Goal: Use online tool/utility: Use online tool/utility

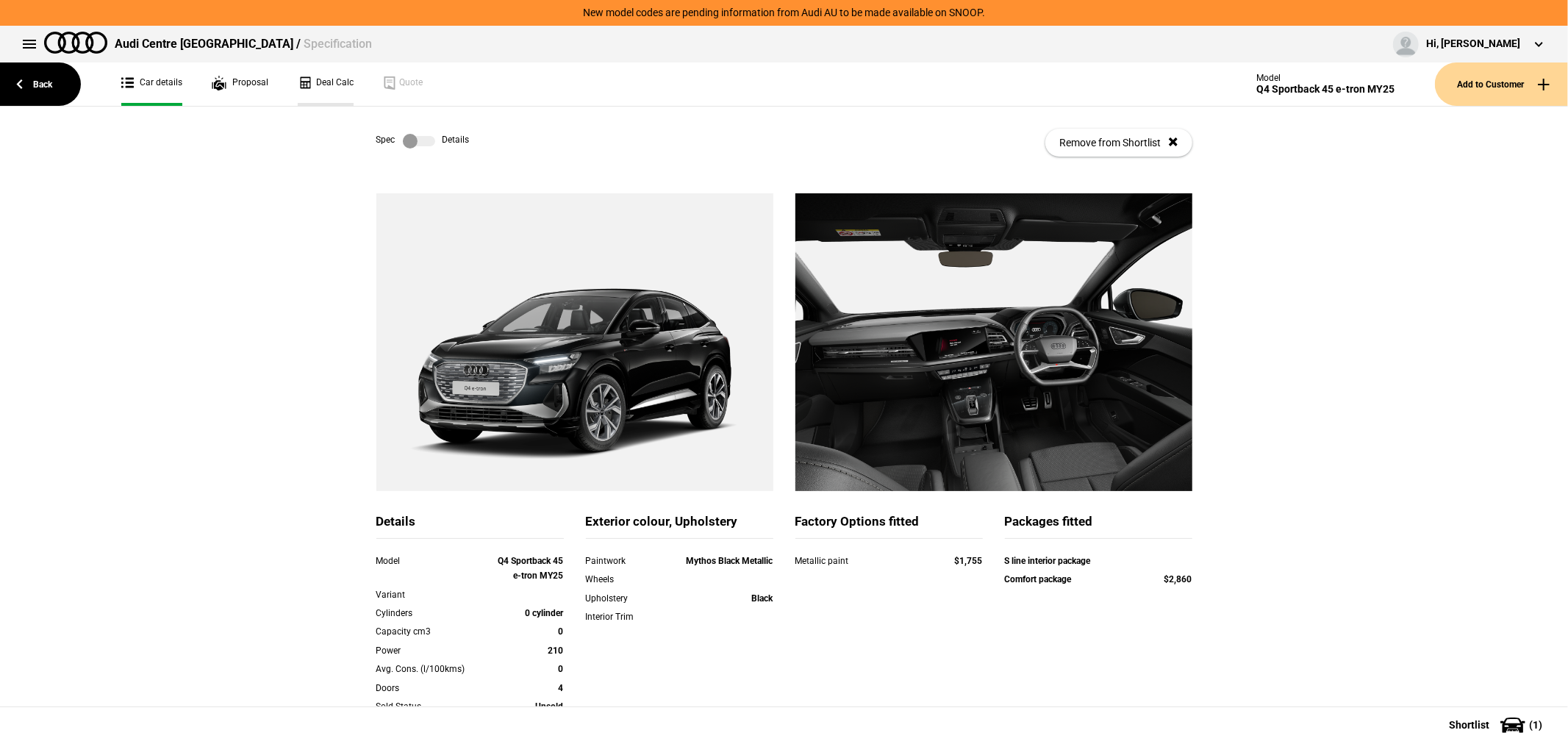
click at [333, 84] on link "Deal Calc" at bounding box center [325, 83] width 56 height 43
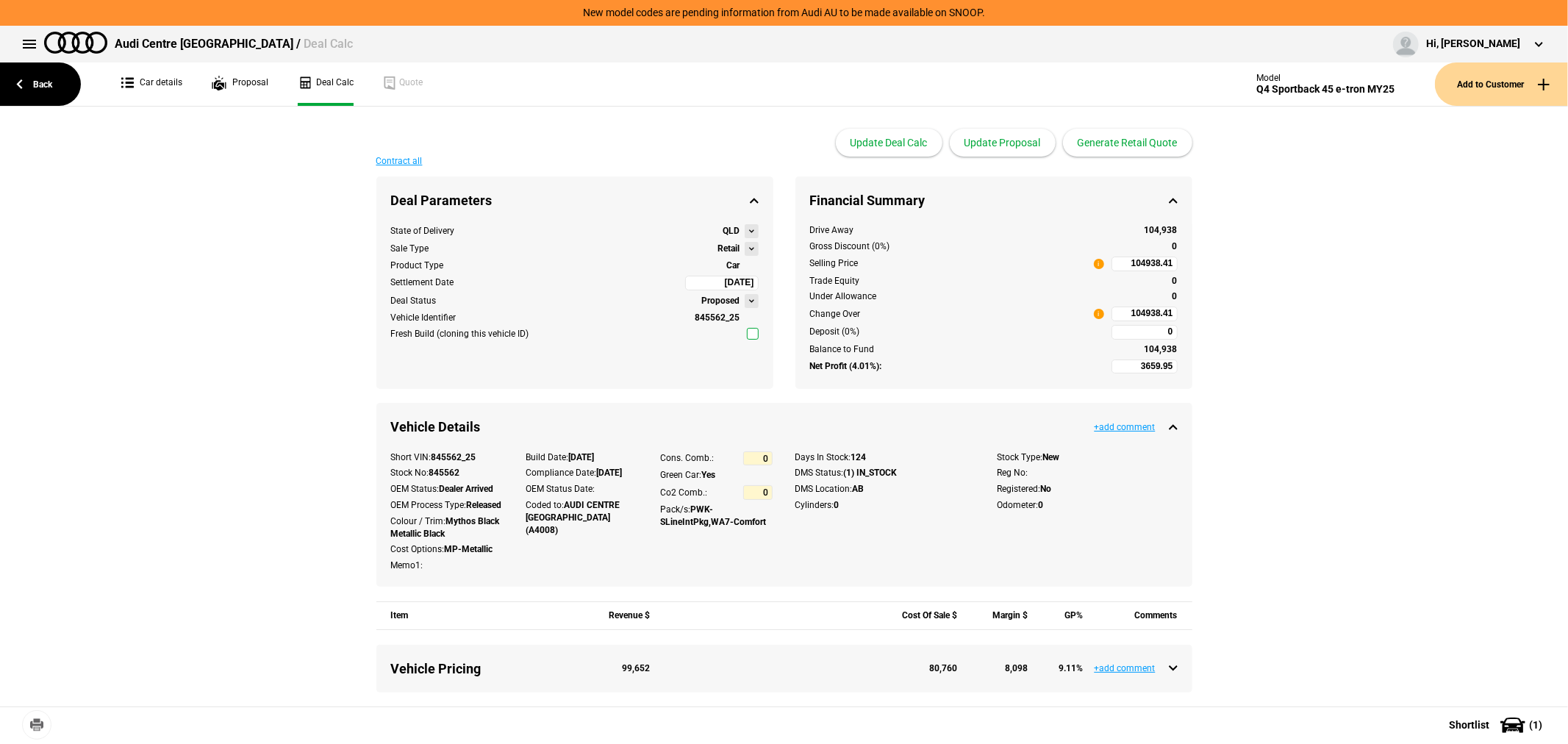
click at [745, 245] on button at bounding box center [752, 249] width 14 height 14
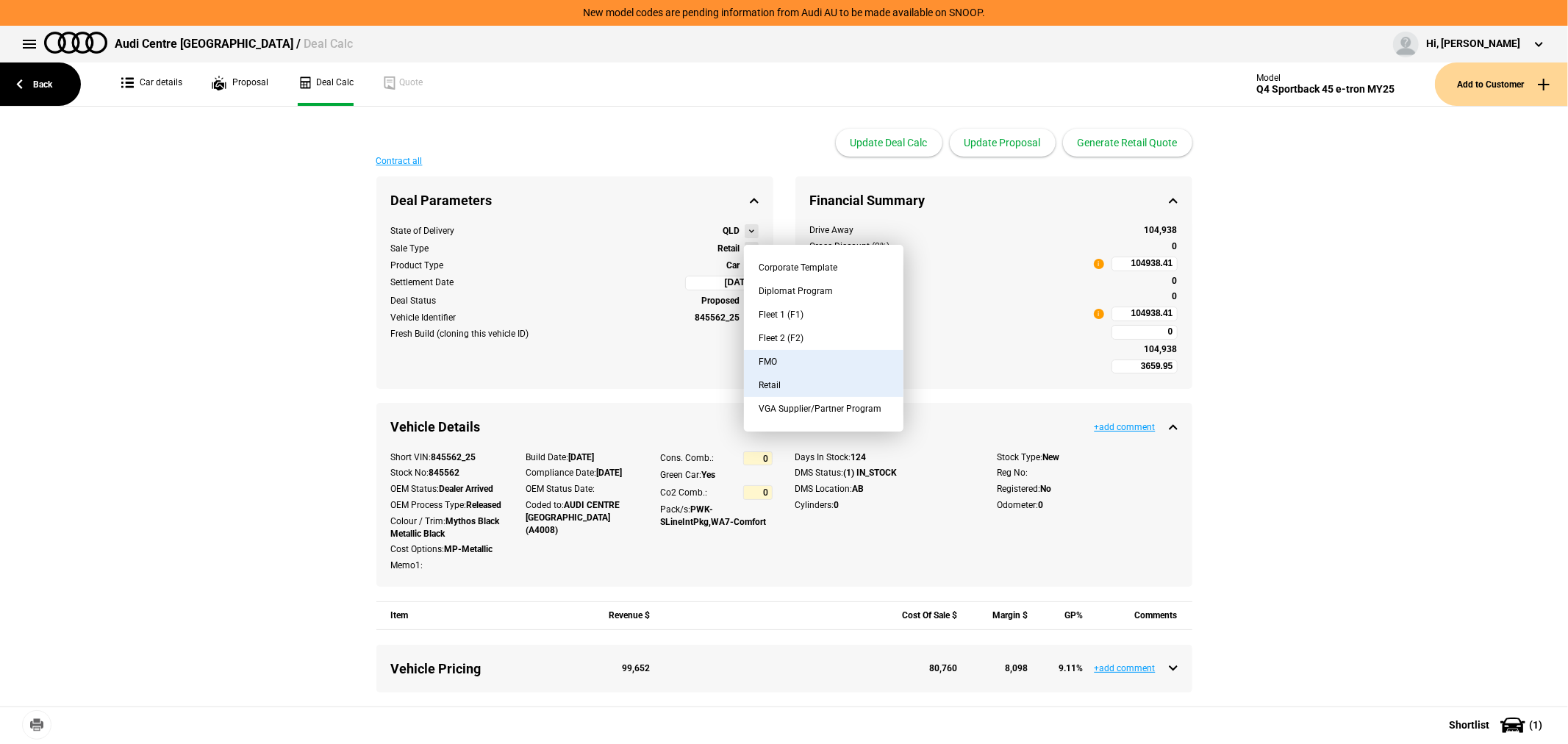
click at [778, 361] on button "FMO" at bounding box center [823, 361] width 160 height 24
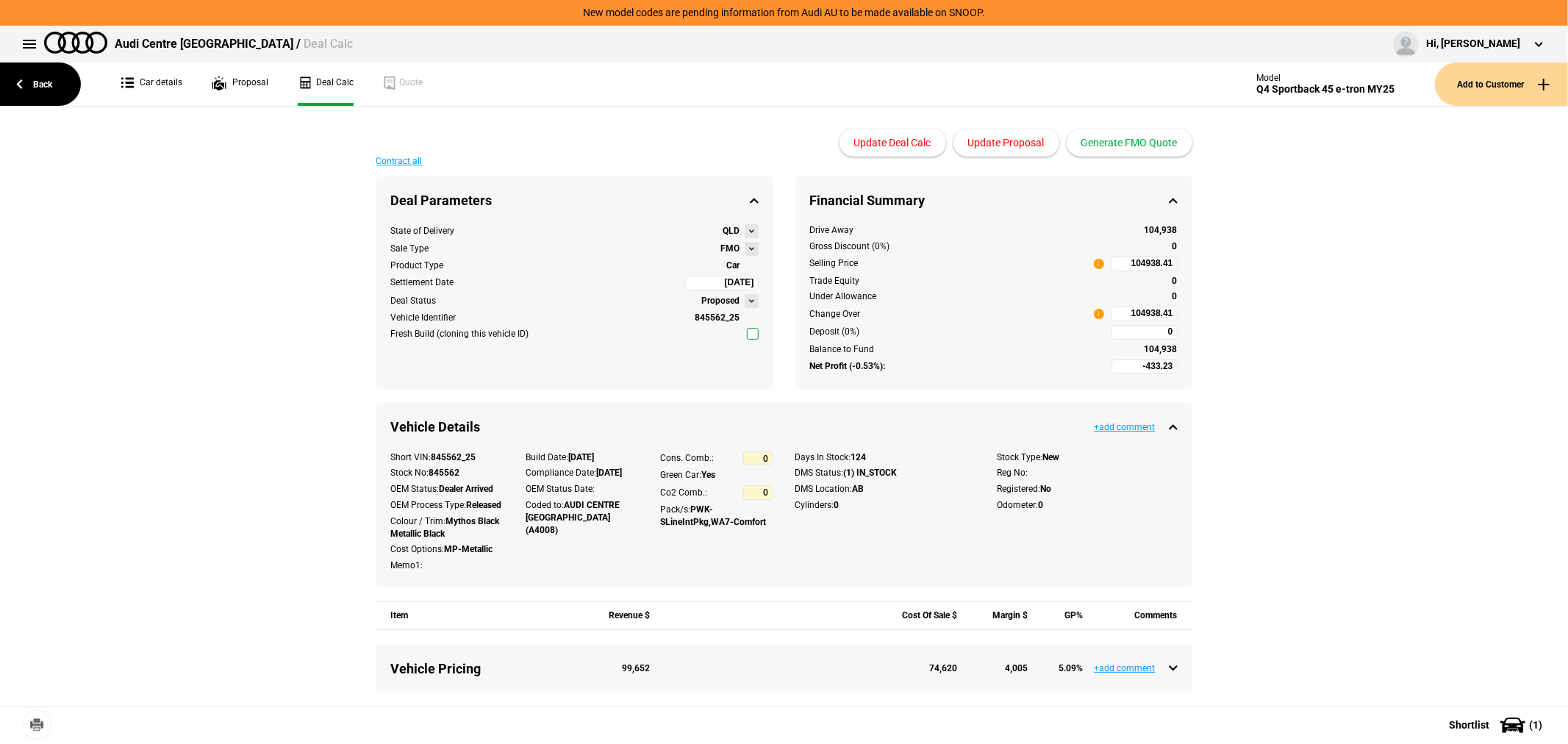
type input "-2433.23"
type input "84020.91"
type input "-4933.23"
click at [1001, 135] on button "Update Proposal" at bounding box center [1006, 143] width 106 height 28
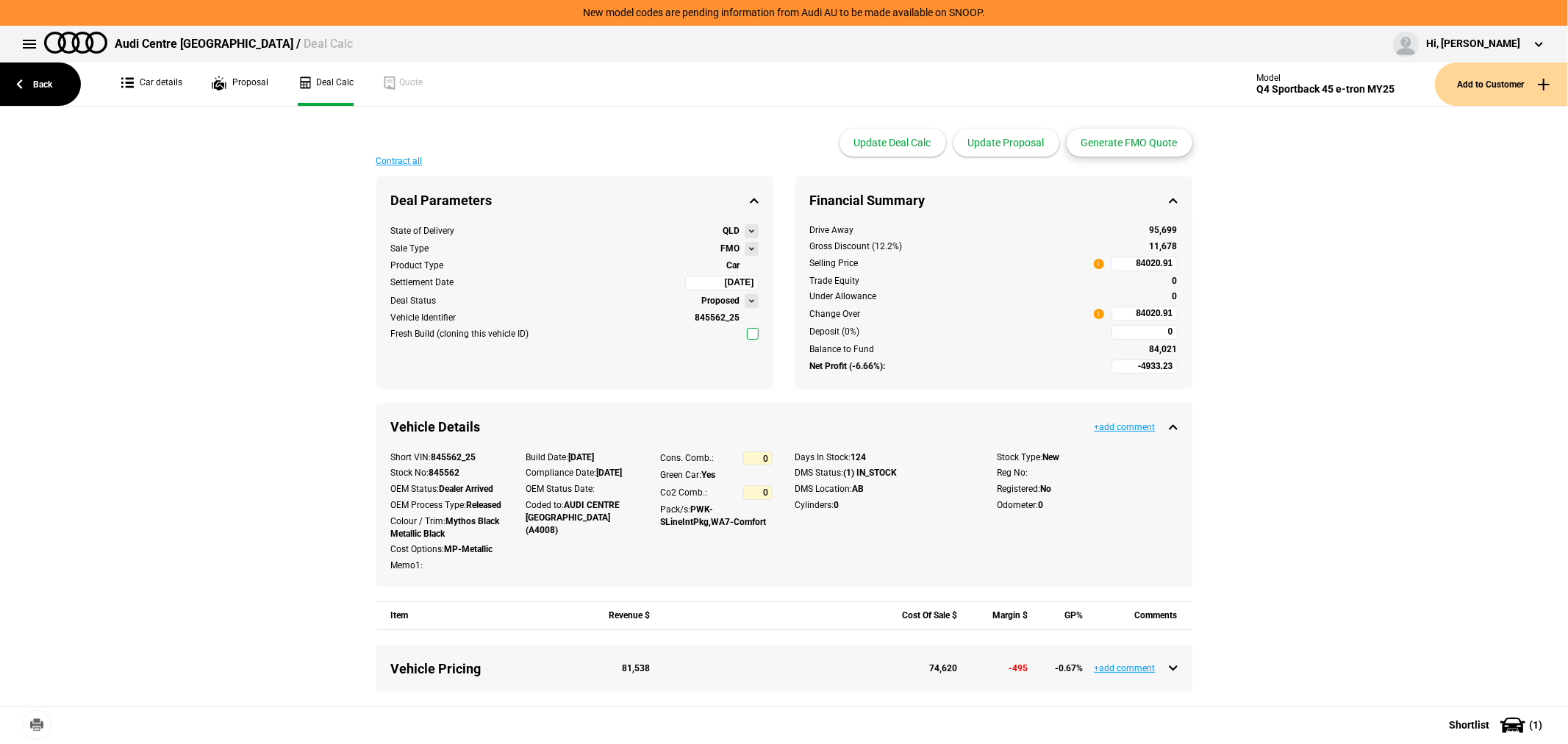
click at [1149, 137] on button "Generate FMO Quote" at bounding box center [1129, 143] width 125 height 28
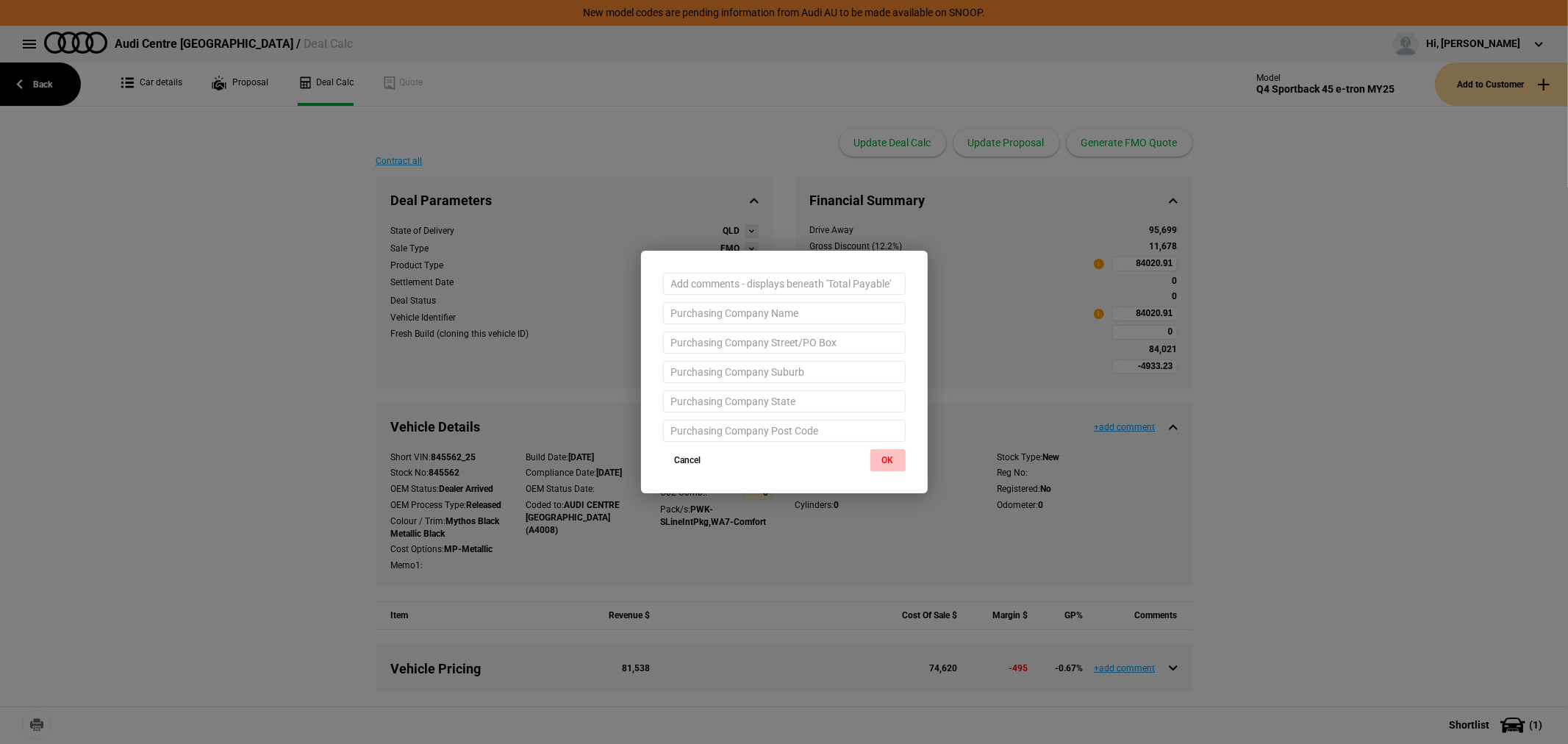
click at [878, 464] on button "OK" at bounding box center [887, 460] width 35 height 22
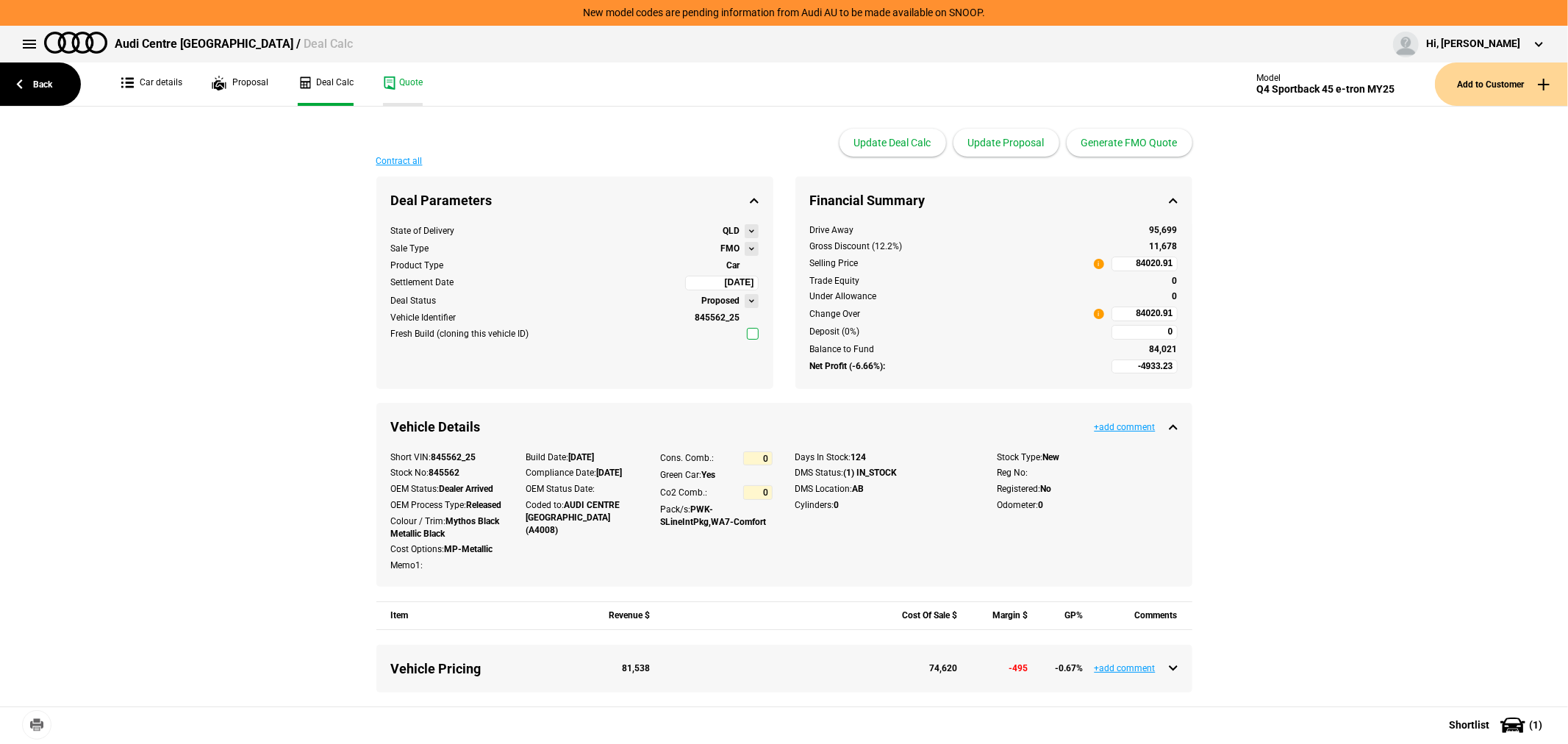
click at [408, 87] on link "Quote" at bounding box center [403, 83] width 39 height 43
